Goal: Browse casually: Explore the website without a specific task or goal

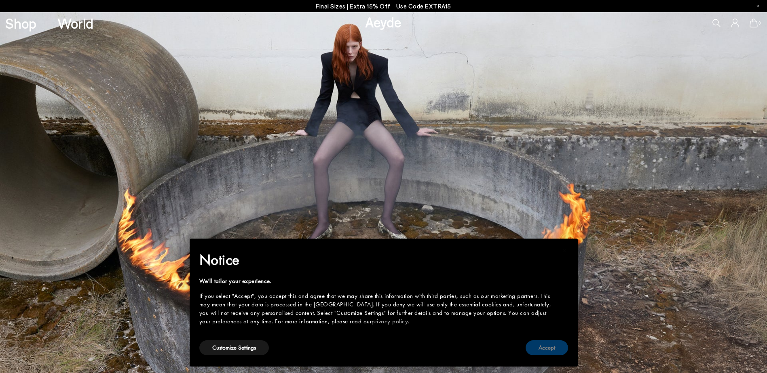
click at [555, 346] on button "Accept" at bounding box center [546, 348] width 42 height 15
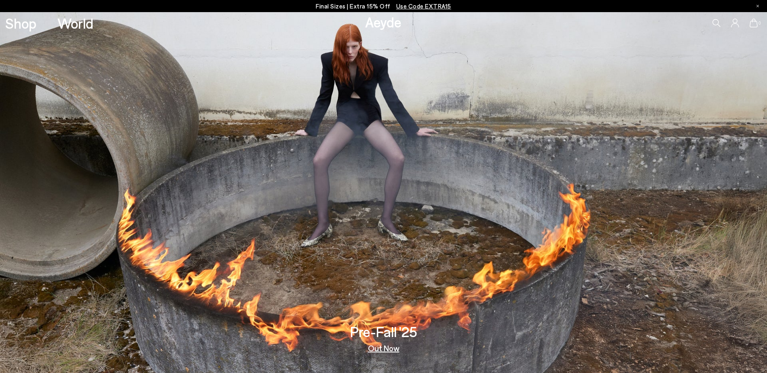
click at [377, 348] on link "Out Now" at bounding box center [384, 348] width 32 height 8
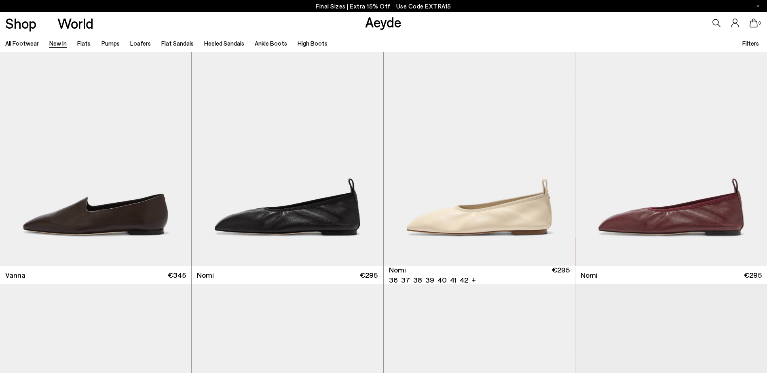
scroll to position [1577, 0]
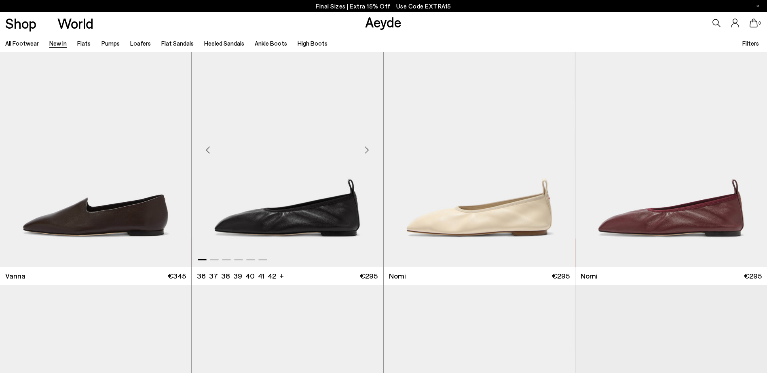
click at [364, 145] on div "Next slide" at bounding box center [367, 150] width 24 height 24
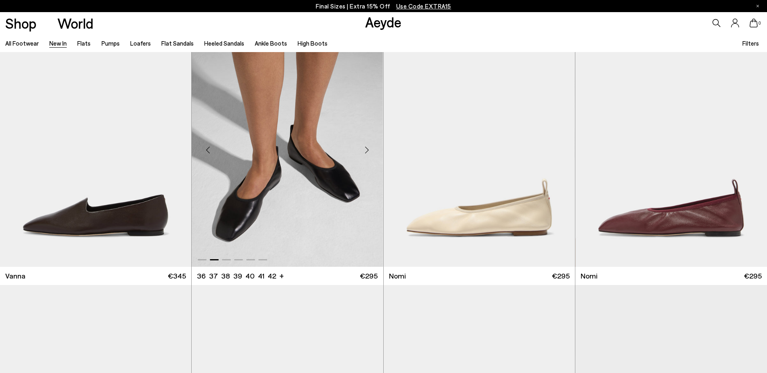
click at [368, 150] on div "Next slide" at bounding box center [367, 150] width 24 height 24
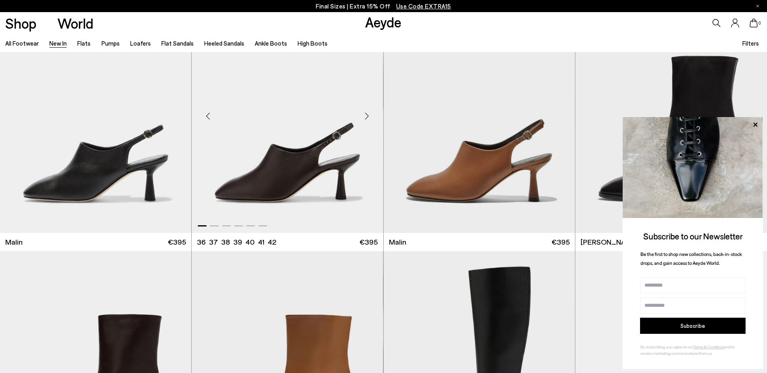
scroll to position [2634, 0]
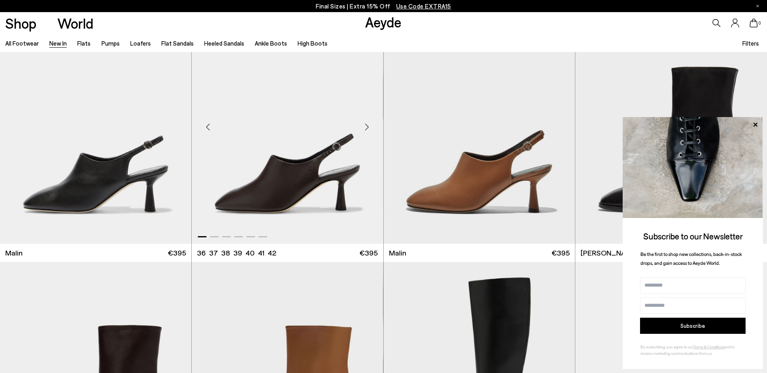
click at [367, 126] on div "Next slide" at bounding box center [367, 127] width 24 height 24
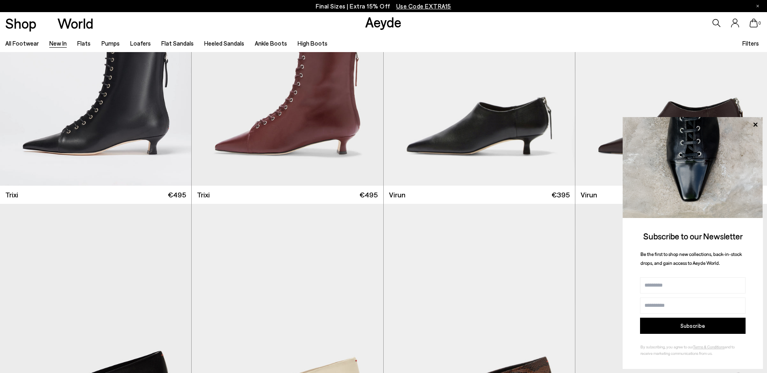
scroll to position [3728, 0]
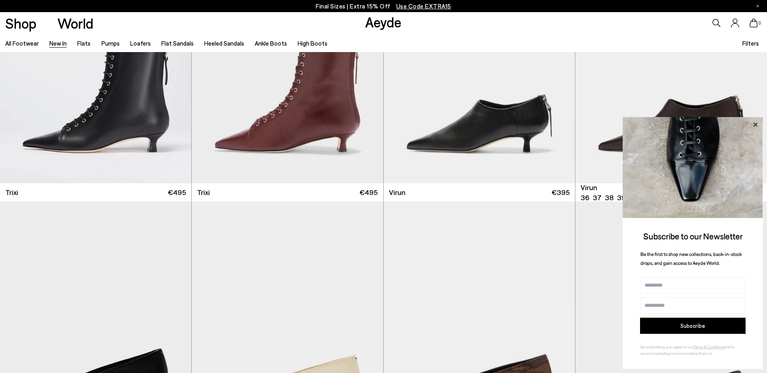
click at [758, 127] on icon at bounding box center [755, 125] width 11 height 11
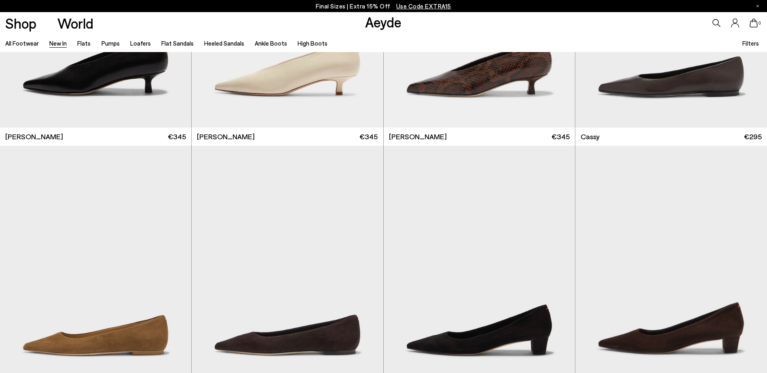
scroll to position [3981, 0]
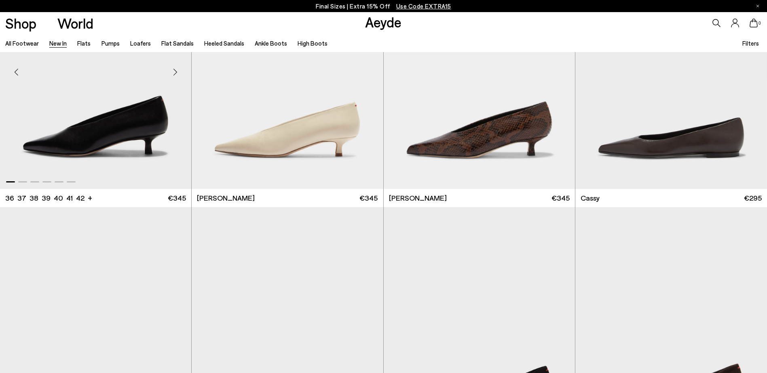
click at [177, 72] on div "Next slide" at bounding box center [175, 72] width 24 height 24
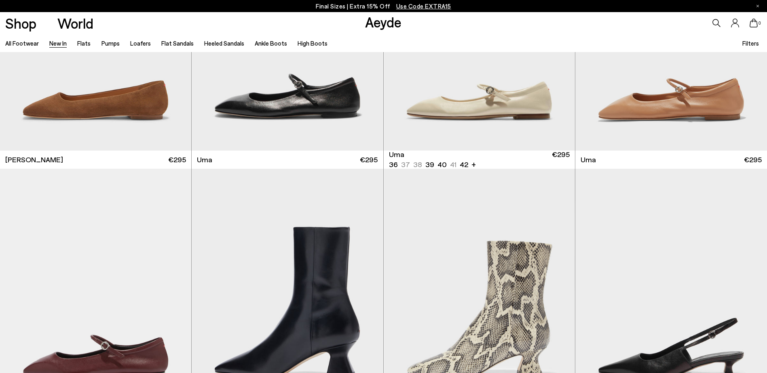
scroll to position [4687, 0]
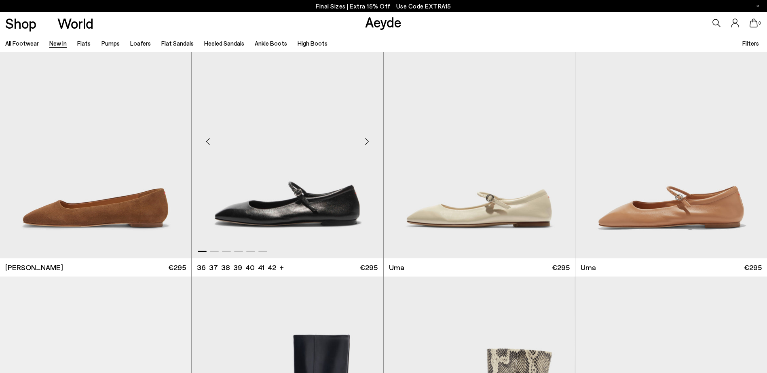
click at [366, 150] on div "Next slide" at bounding box center [367, 141] width 24 height 24
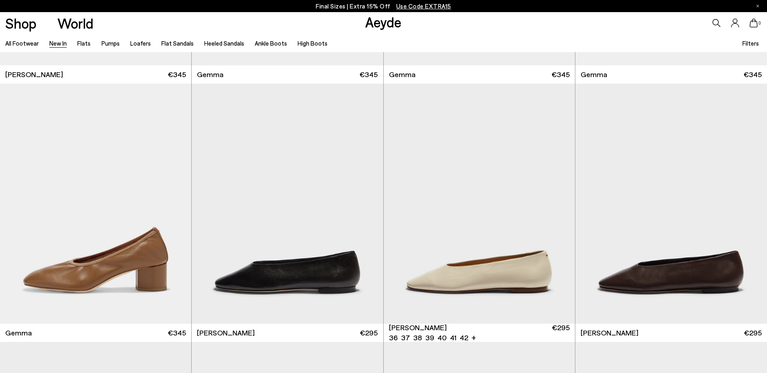
scroll to position [5405, 0]
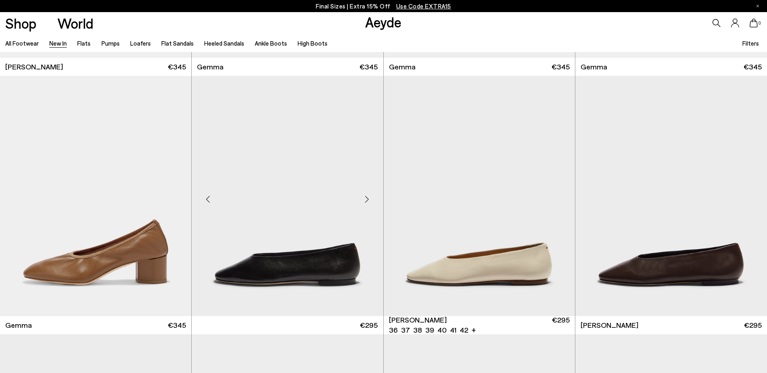
click at [371, 187] on div at bounding box center [367, 199] width 24 height 24
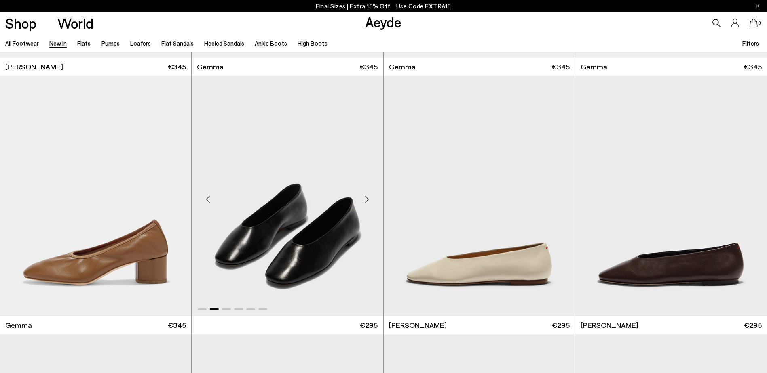
scroll to position [5514, 0]
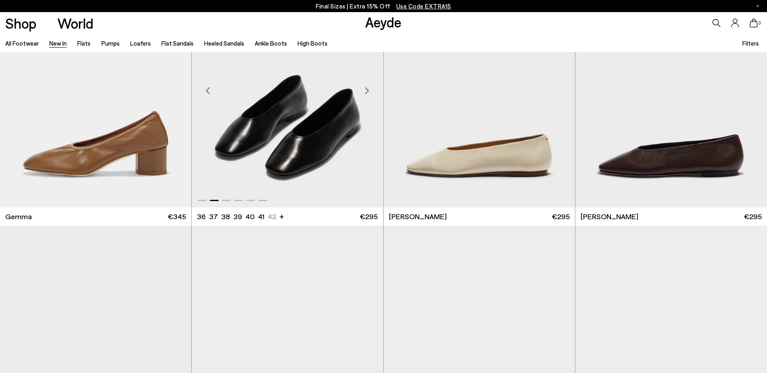
click at [371, 96] on div "Next slide" at bounding box center [367, 90] width 24 height 24
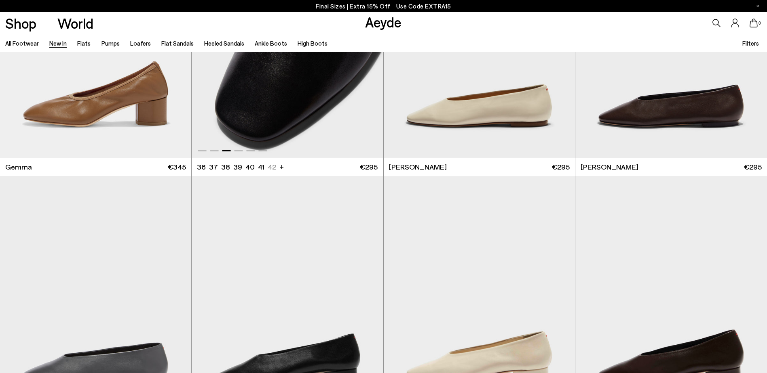
scroll to position [5583, 0]
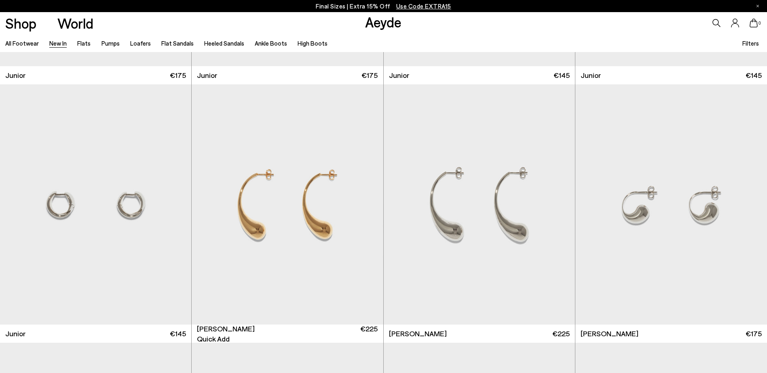
scroll to position [6688, 0]
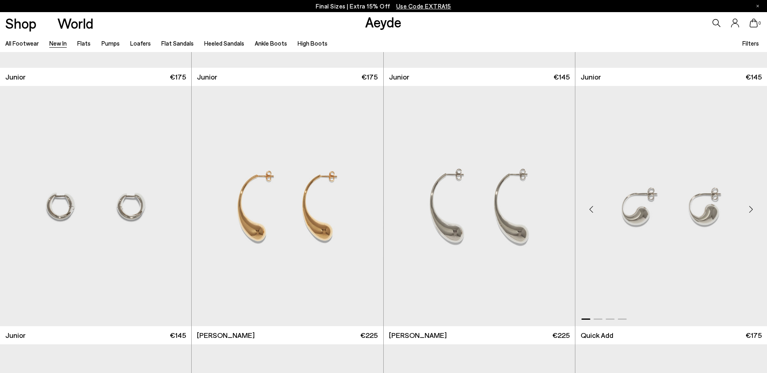
click at [754, 211] on div "Next slide" at bounding box center [750, 210] width 24 height 24
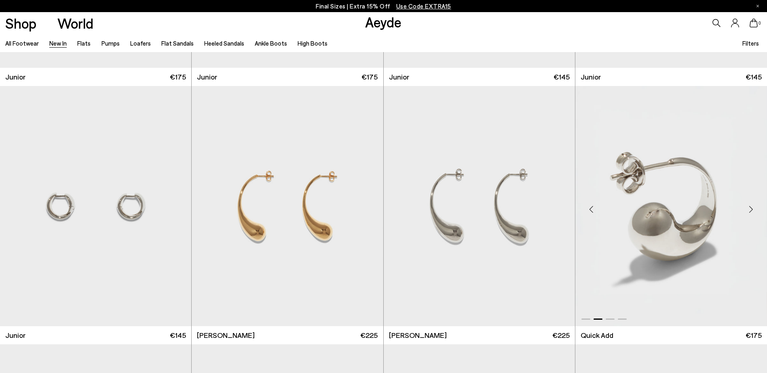
click at [754, 211] on div "Next slide" at bounding box center [750, 210] width 24 height 24
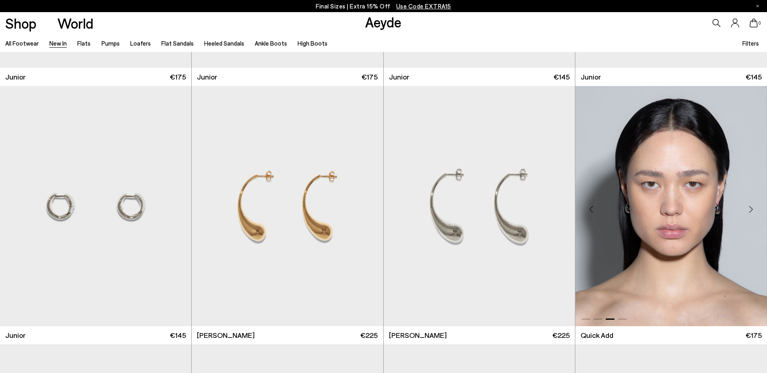
click at [754, 211] on div "Next slide" at bounding box center [750, 210] width 24 height 24
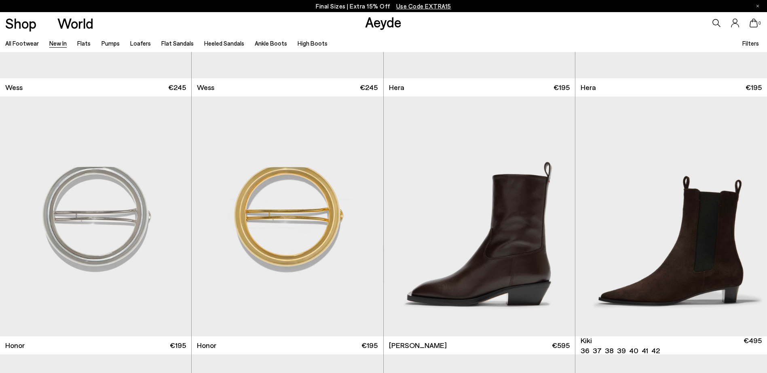
scroll to position [7196, 0]
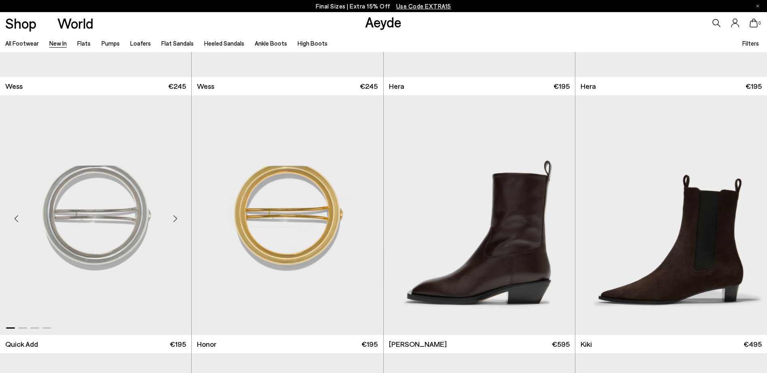
click at [178, 217] on div "Next slide" at bounding box center [175, 219] width 24 height 24
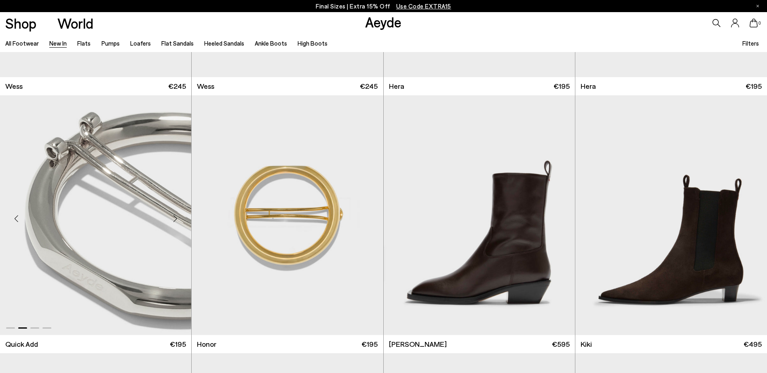
click at [178, 217] on div "Next slide" at bounding box center [175, 219] width 24 height 24
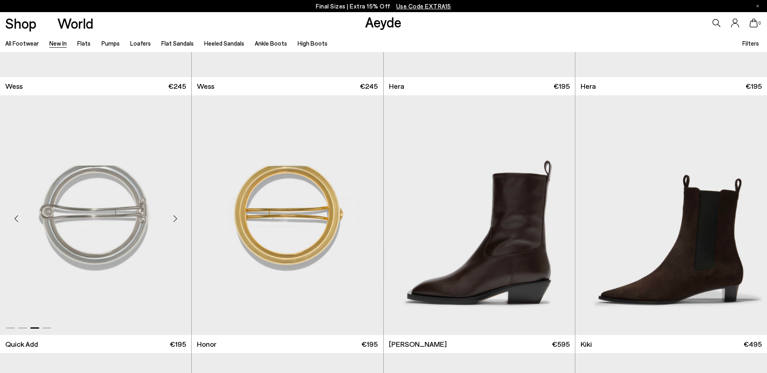
click at [178, 217] on div "Next slide" at bounding box center [175, 219] width 24 height 24
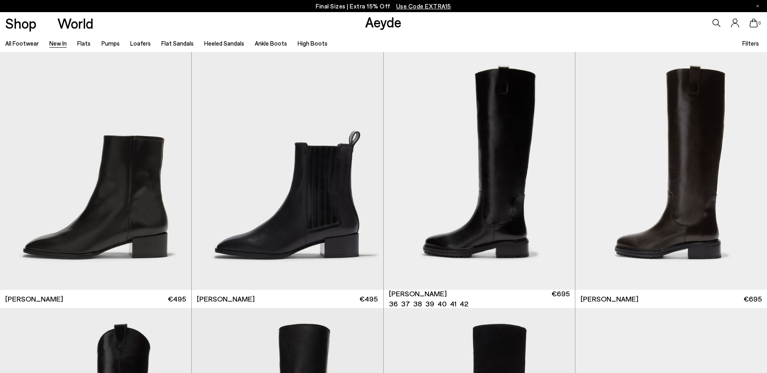
scroll to position [8276, 0]
click at [559, 172] on div "Next slide" at bounding box center [558, 173] width 24 height 24
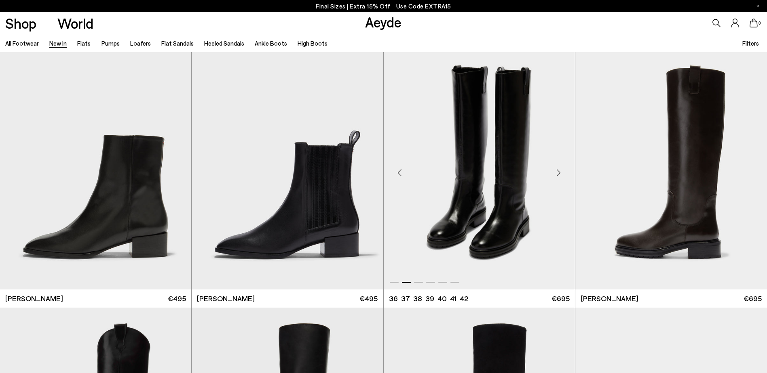
click at [559, 172] on div "Next slide" at bounding box center [558, 173] width 24 height 24
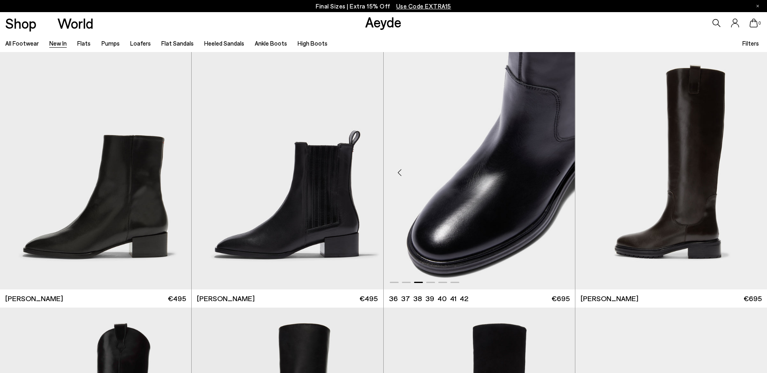
click at [559, 171] on div "Next slide" at bounding box center [558, 173] width 24 height 24
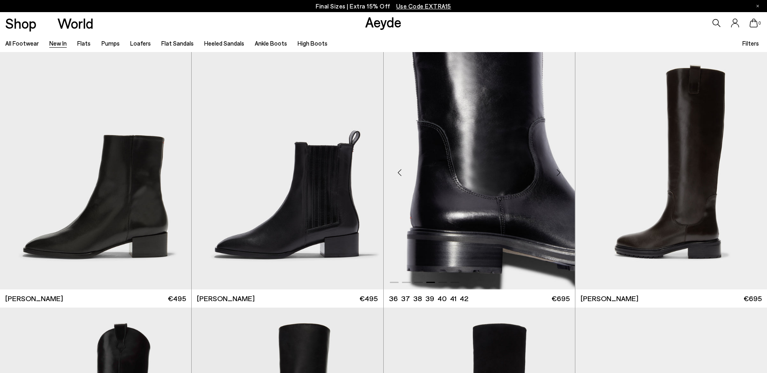
click at [559, 171] on div "Next slide" at bounding box center [558, 173] width 24 height 24
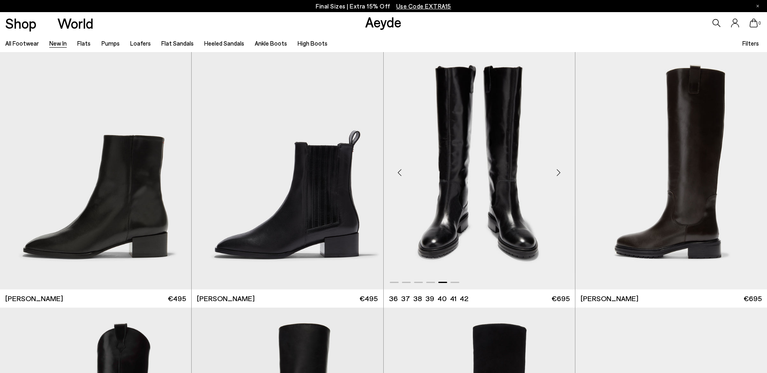
click at [559, 171] on div "Next slide" at bounding box center [558, 173] width 24 height 24
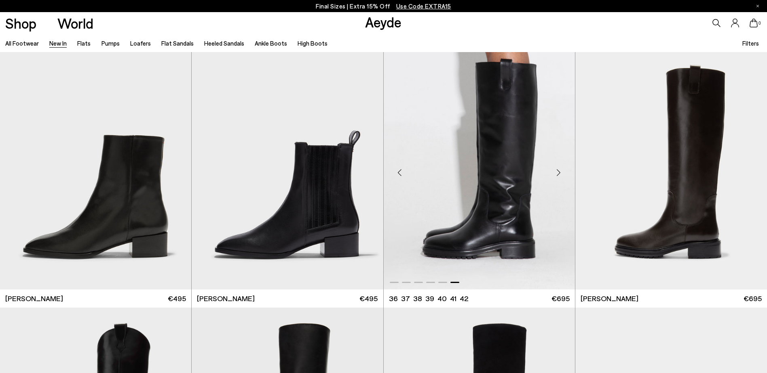
click at [559, 171] on div "Next slide" at bounding box center [558, 173] width 24 height 24
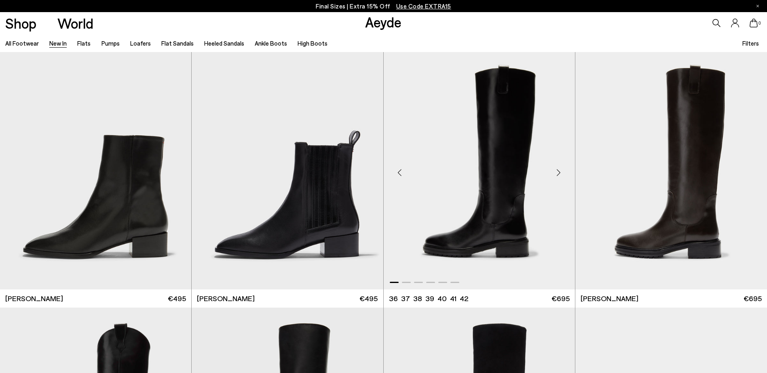
click at [559, 171] on div "Next slide" at bounding box center [558, 173] width 24 height 24
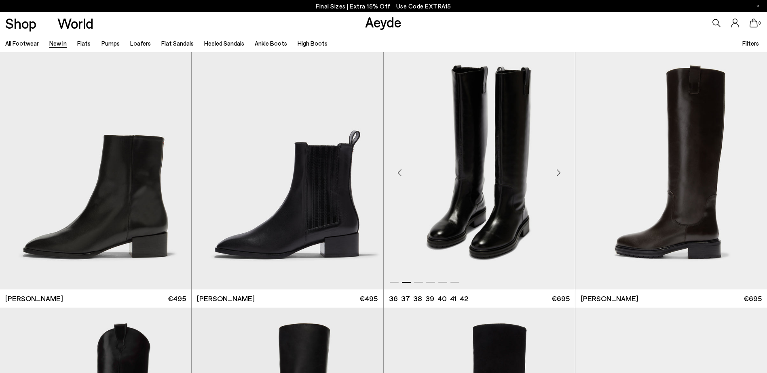
click at [559, 171] on div "Next slide" at bounding box center [558, 173] width 24 height 24
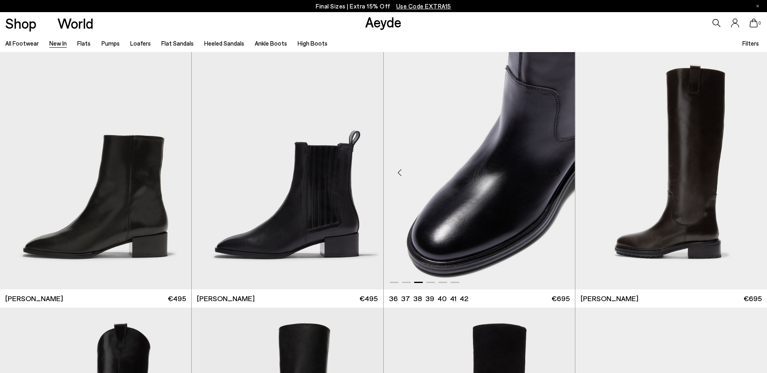
click at [559, 171] on div "Next slide" at bounding box center [558, 173] width 24 height 24
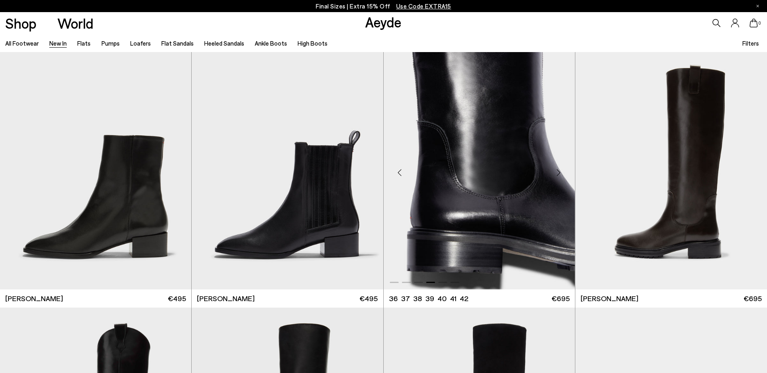
click at [559, 171] on div "Next slide" at bounding box center [558, 173] width 24 height 24
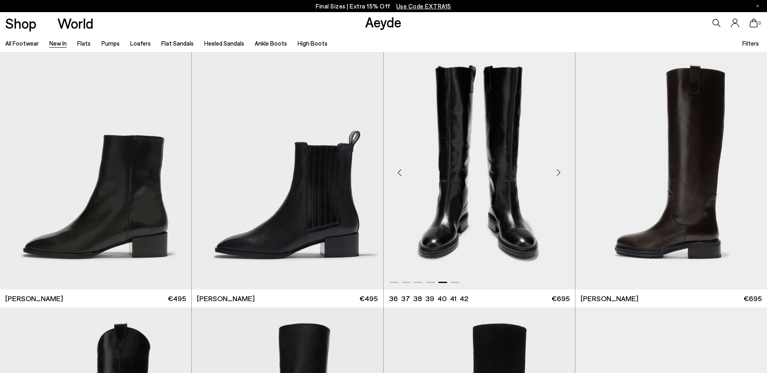
click at [559, 171] on div "Next slide" at bounding box center [558, 173] width 24 height 24
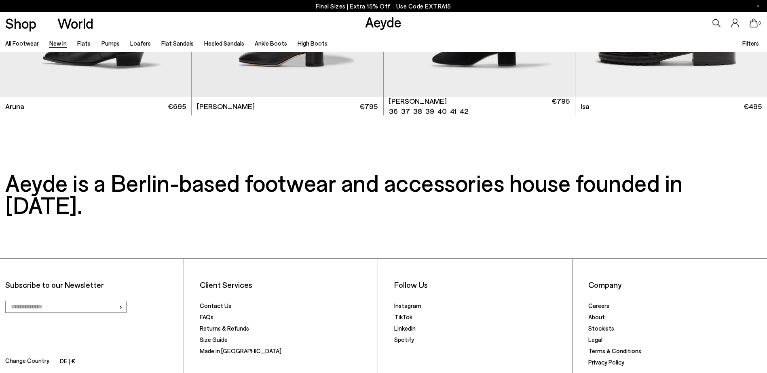
scroll to position [8773, 0]
